Goal: Find specific page/section: Find specific page/section

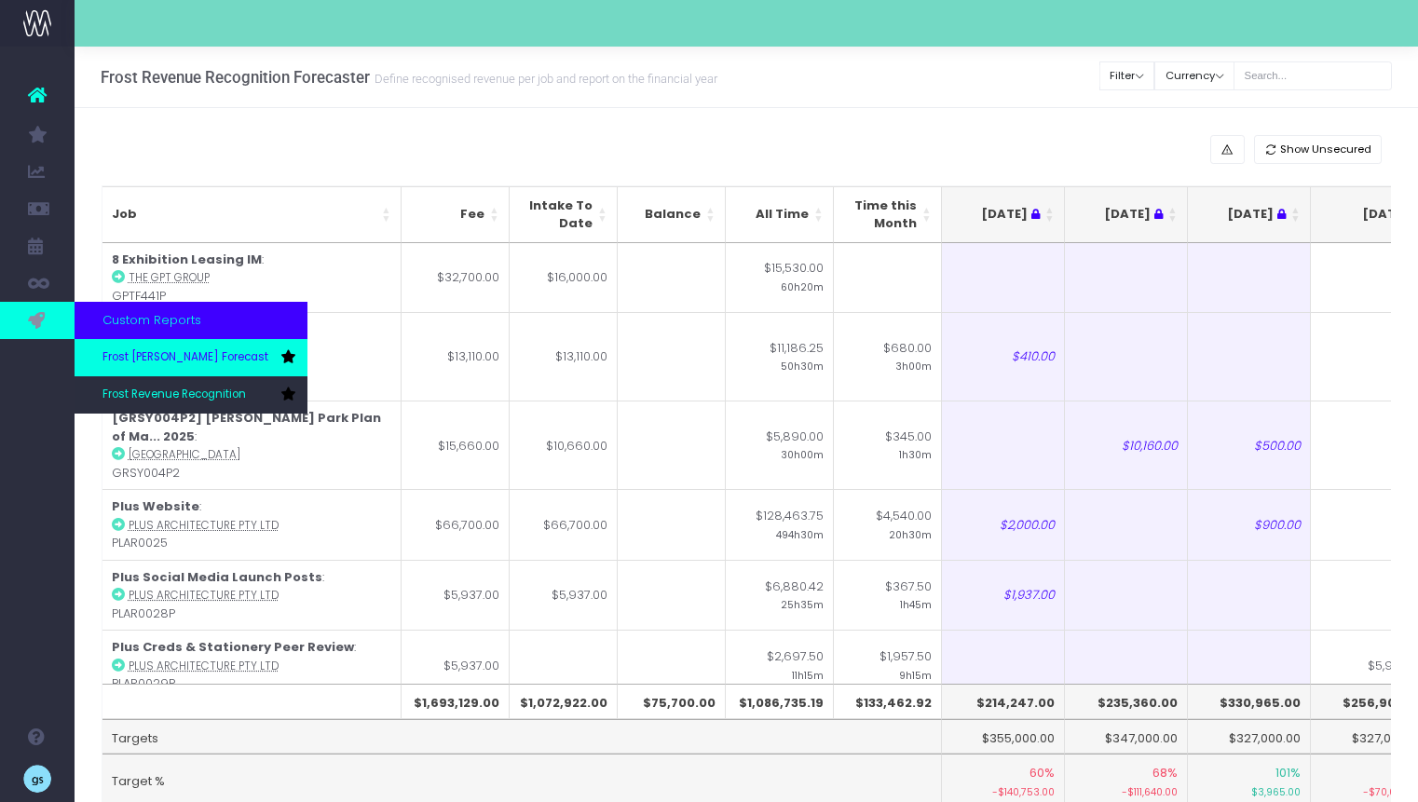
click at [185, 365] on span "Frost [PERSON_NAME] Forecast" at bounding box center [185, 357] width 166 height 17
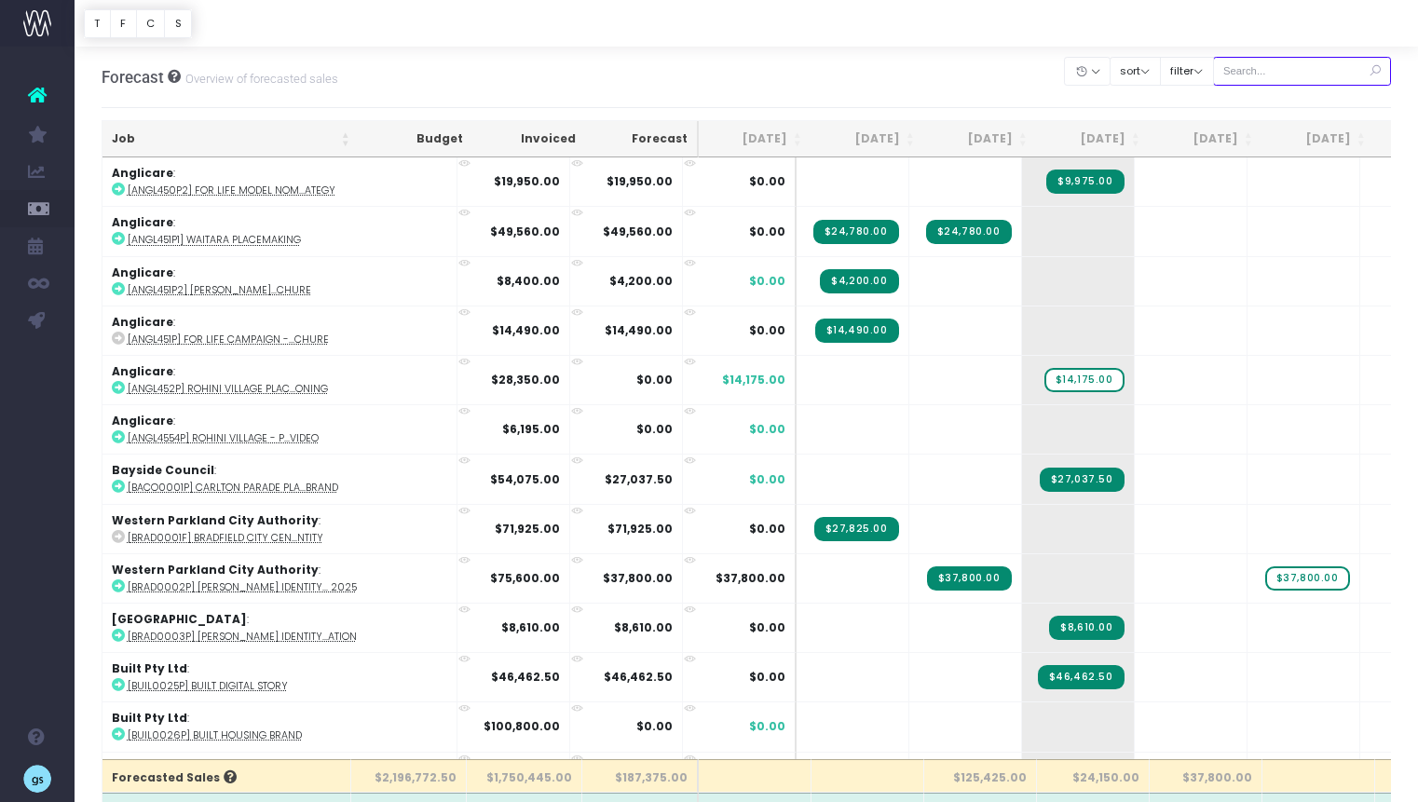
click at [1267, 76] on input "text" at bounding box center [1302, 71] width 179 height 29
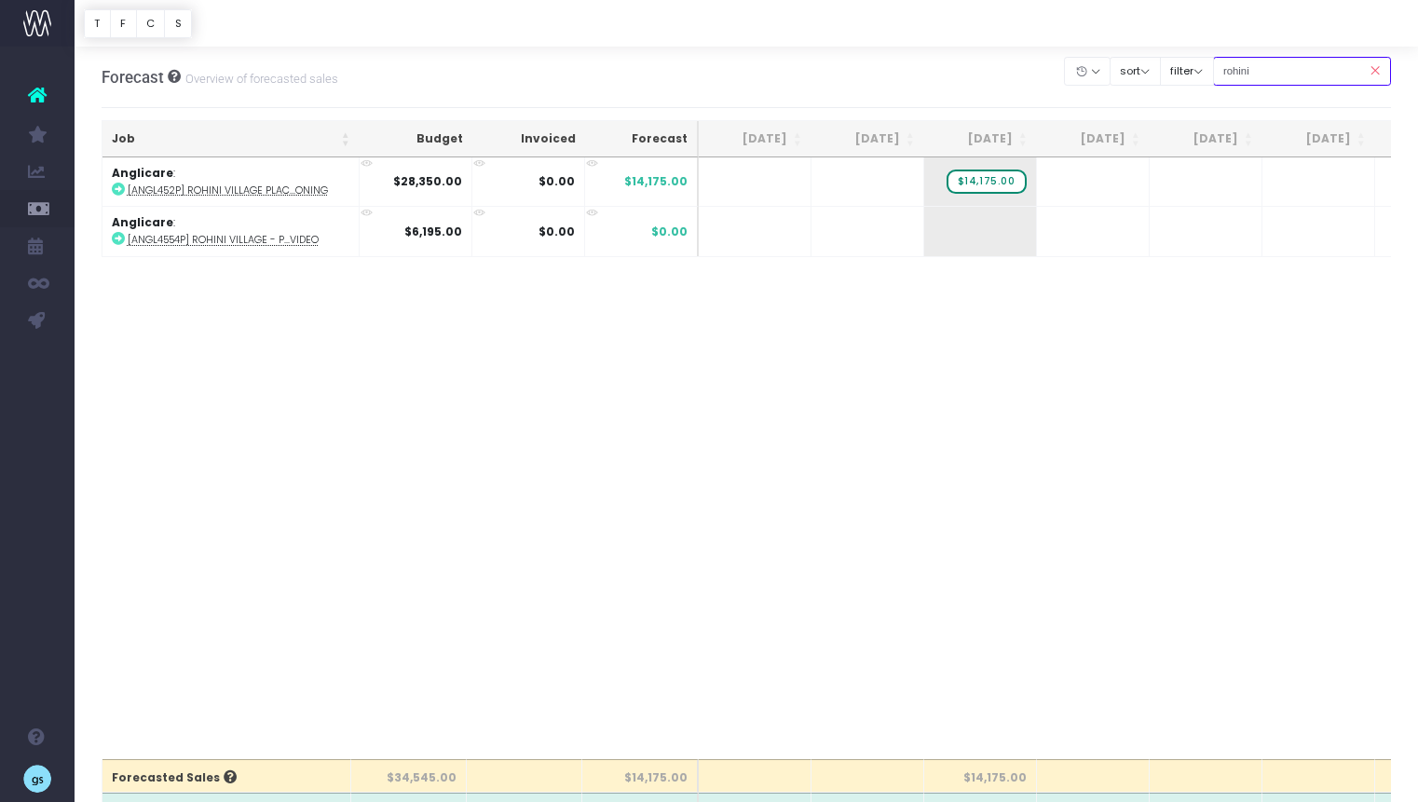
type input "rohini"
click at [463, 660] on div "Job Budget Invoiced Forecast [DATE] [DATE] [DATE] Sep [DATE] Nov [DATE] Jan [DA…" at bounding box center [747, 458] width 1290 height 602
